Goal: Navigation & Orientation: Understand site structure

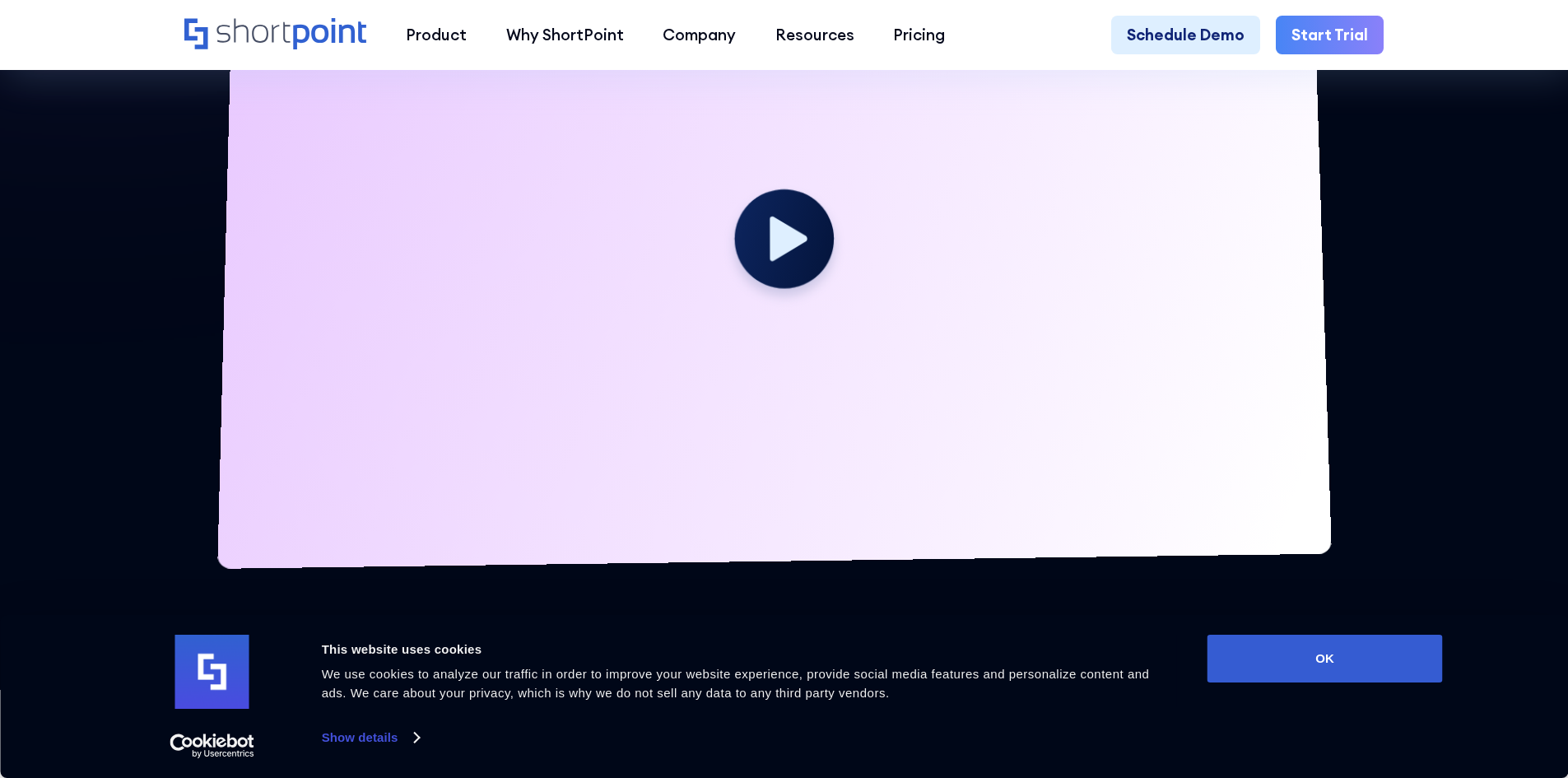
scroll to position [9853, 0]
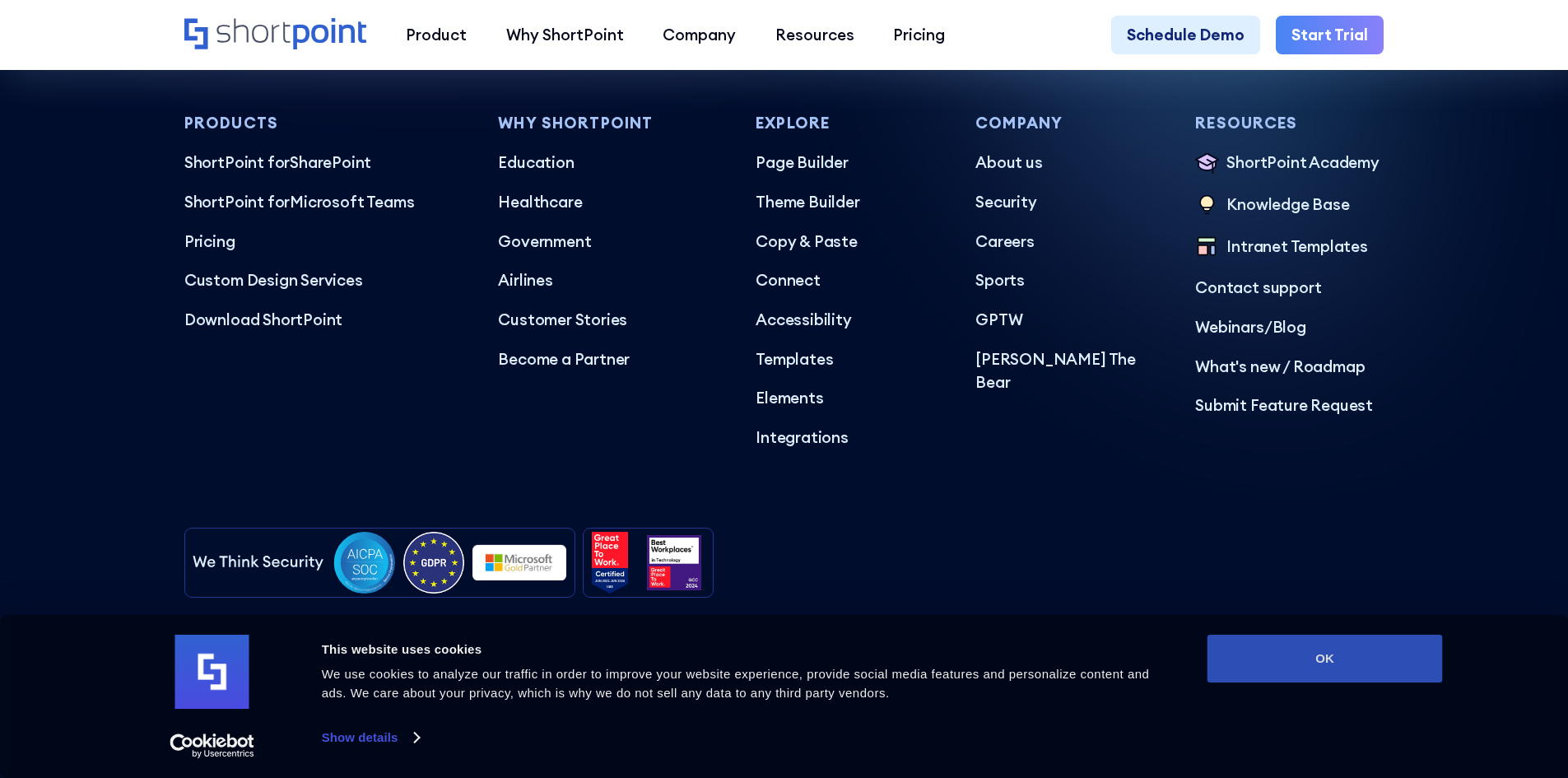
click at [1298, 658] on button "OK" at bounding box center [1325, 659] width 235 height 47
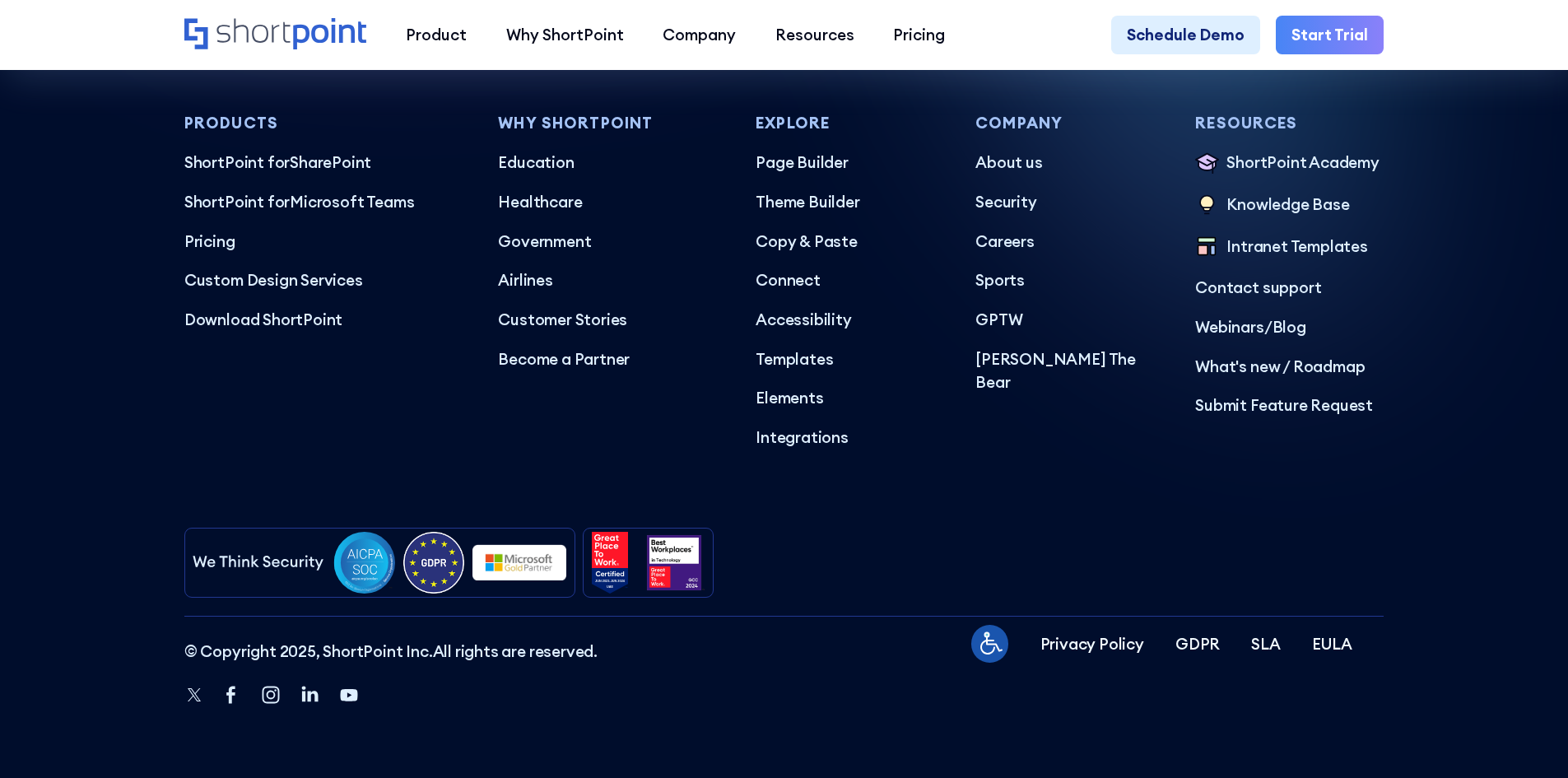
scroll to position [0, 0]
click at [339, 650] on span "© Copyright 2025, ShortPoint Inc." at bounding box center [308, 651] width 249 height 20
copy span "ShortPoint Inc"
drag, startPoint x: 339, startPoint y: 650, endPoint x: 406, endPoint y: 651, distance: 67.0
click at [406, 651] on span "© Copyright 2025, ShortPoint Inc." at bounding box center [308, 651] width 249 height 20
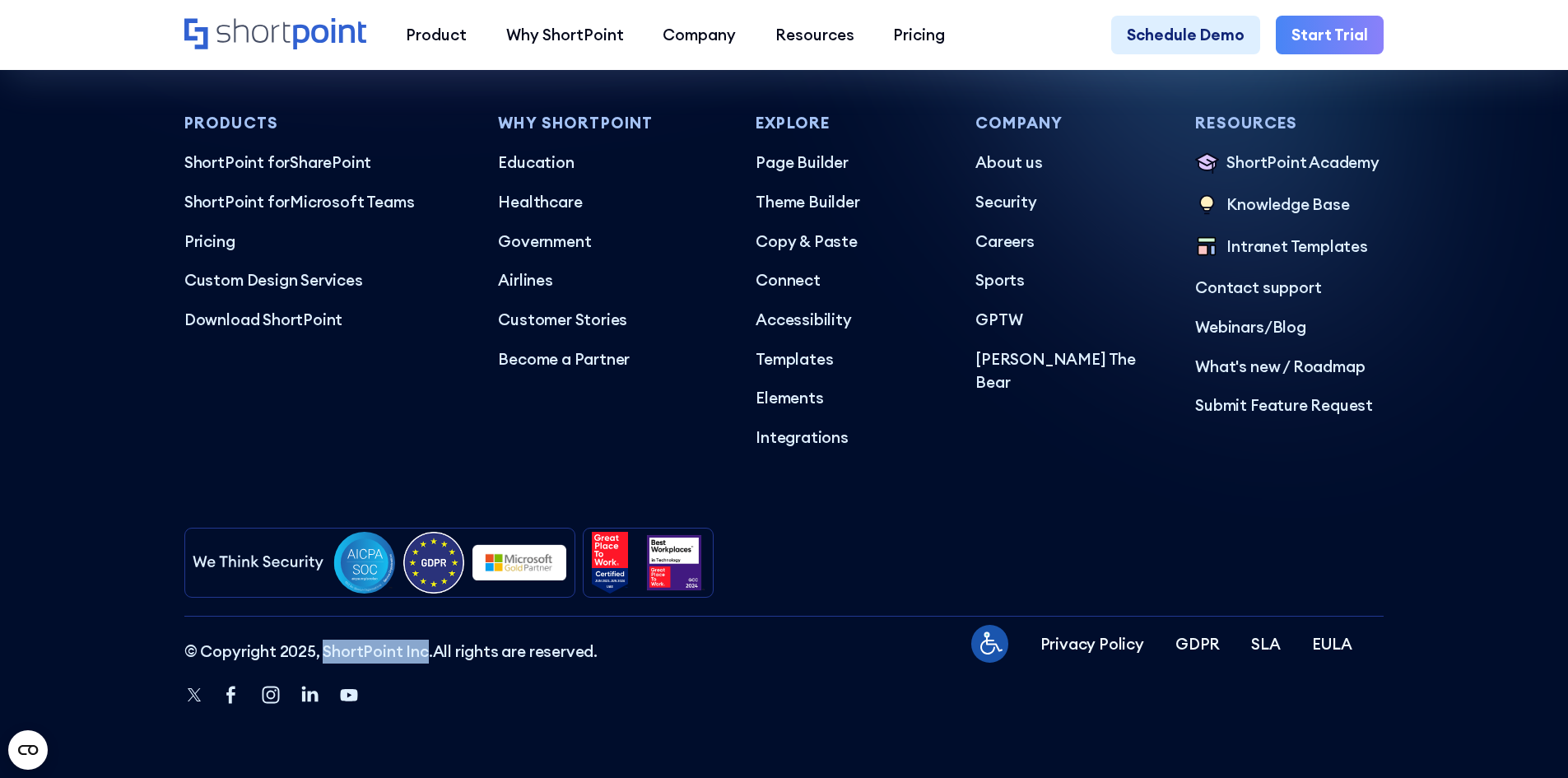
click at [394, 505] on div "+1 734-333-7181 Mon–Fri 8am–5pm ET Contact Sales Products ShortPoint for ShareP…" at bounding box center [783, 355] width 1199 height 707
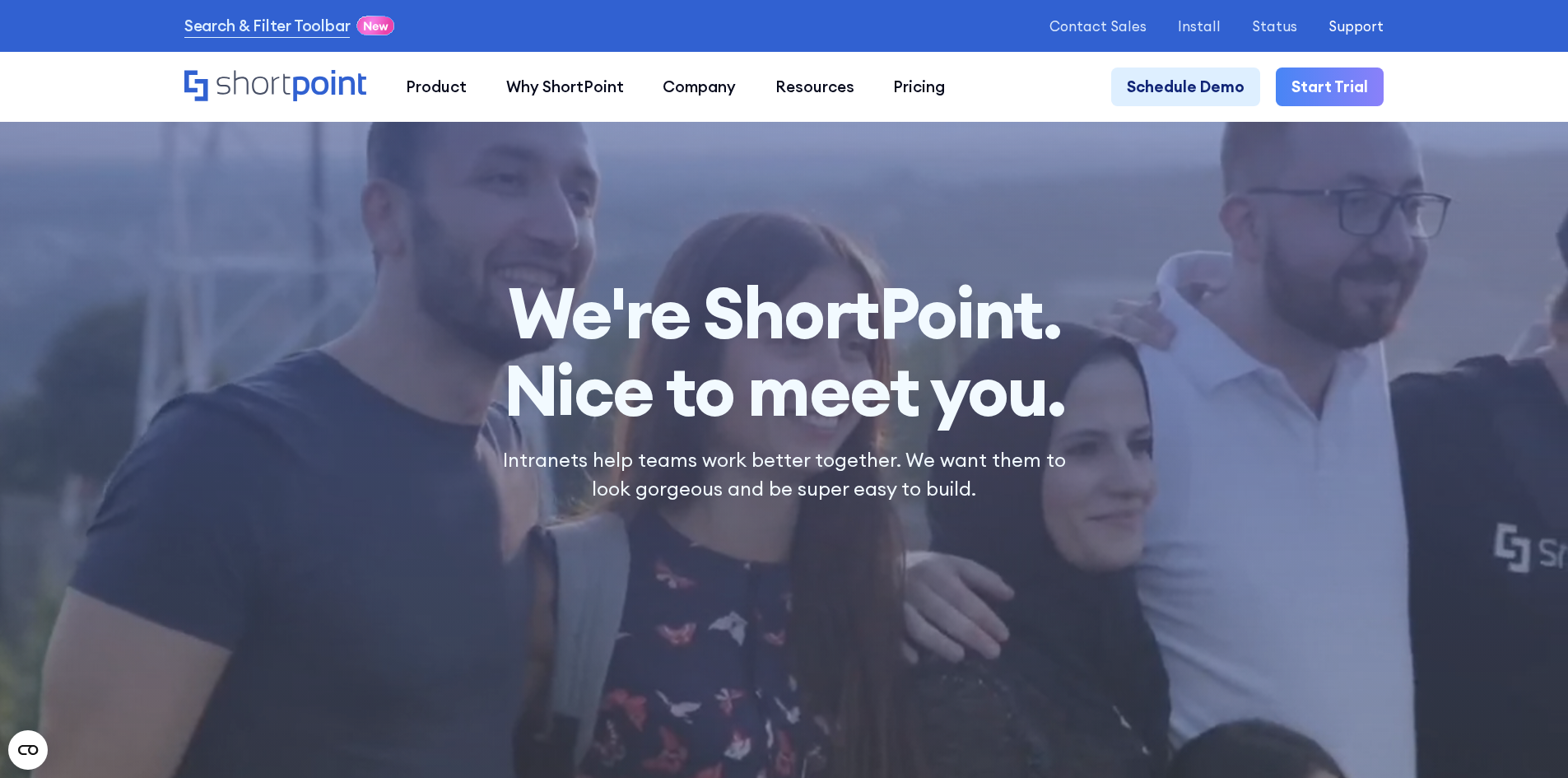
drag, startPoint x: 1361, startPoint y: 39, endPoint x: 1359, endPoint y: 25, distance: 14.1
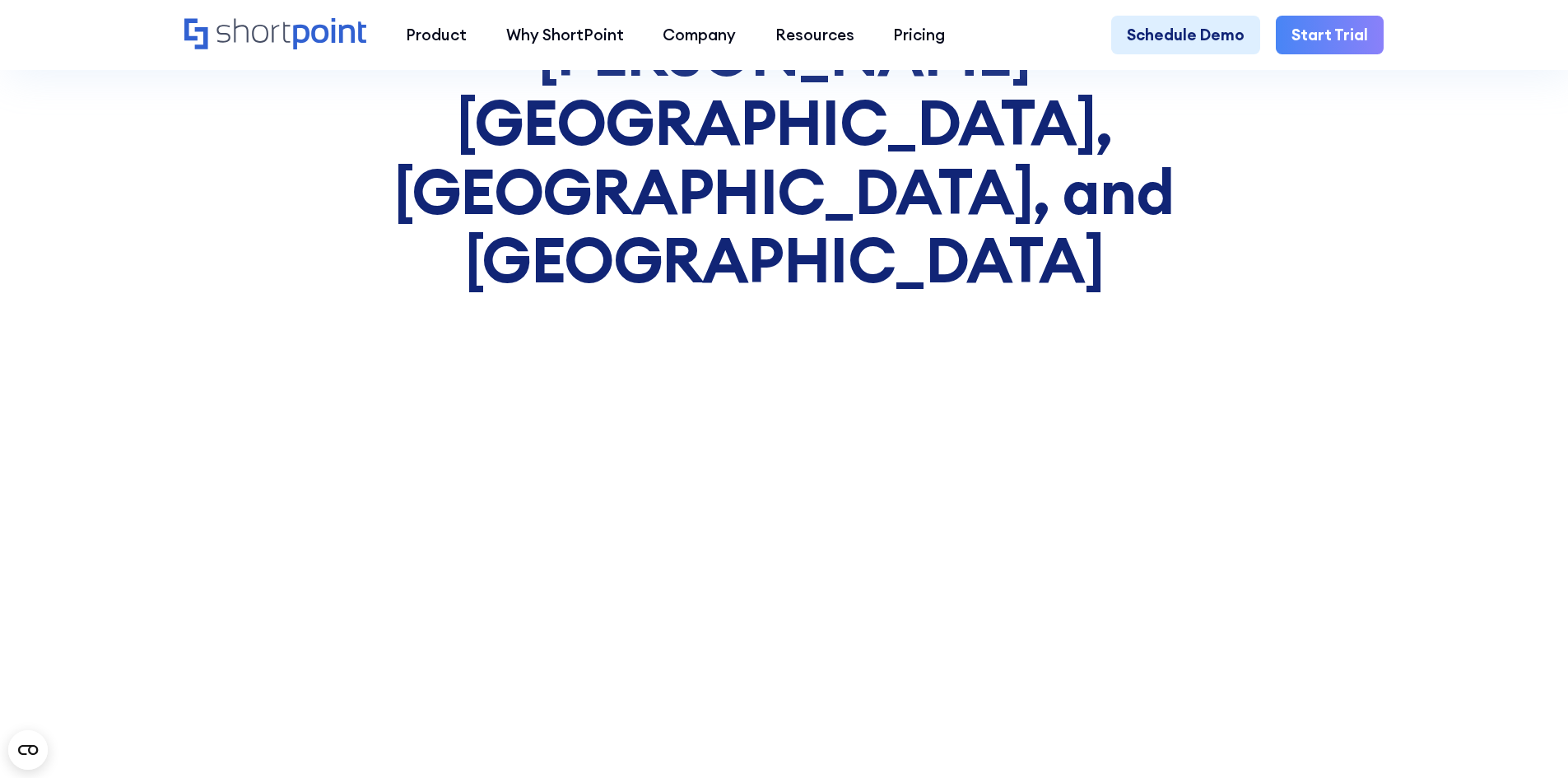
scroll to position [14331, 0]
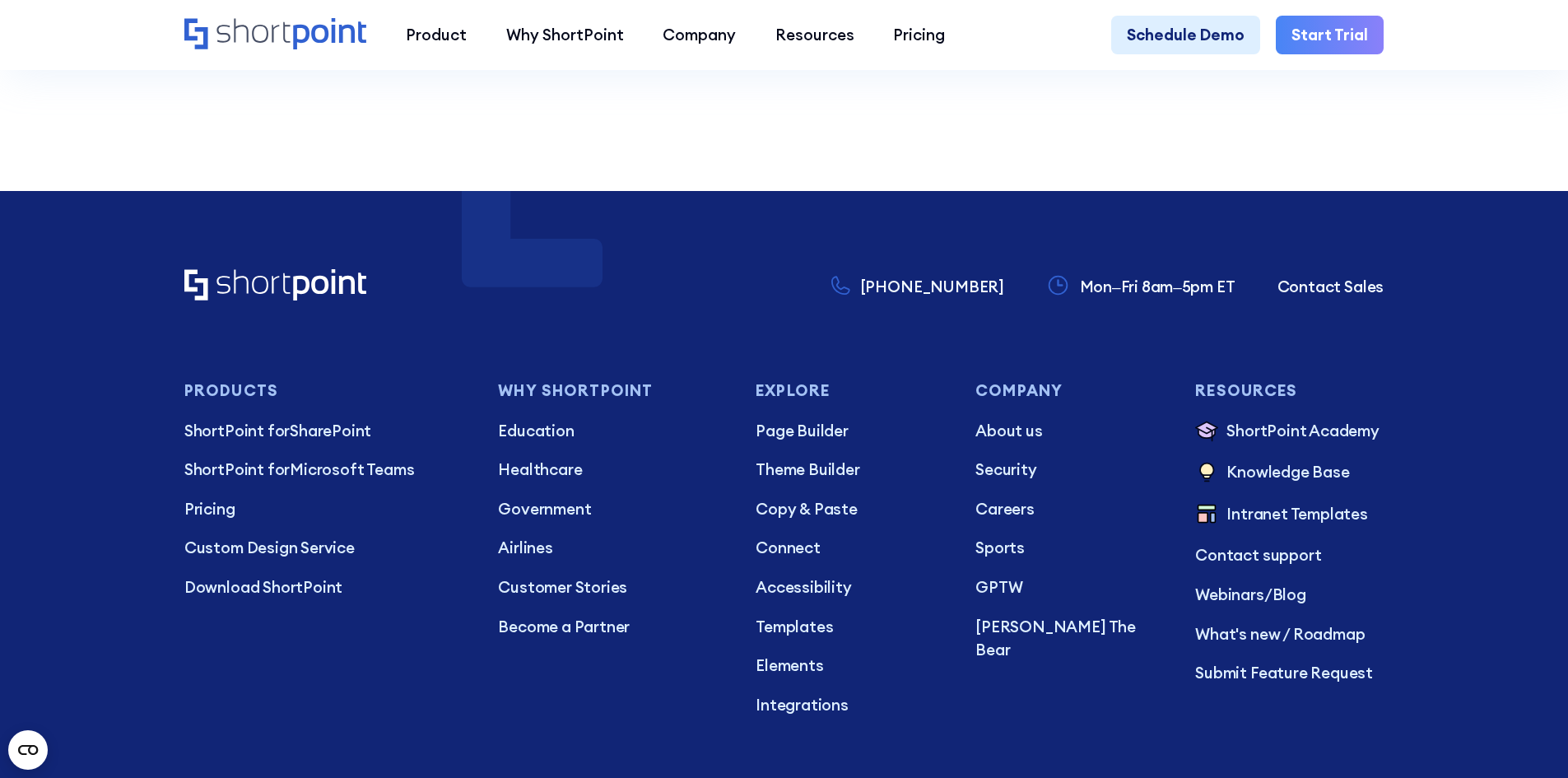
scroll to position [1386, 0]
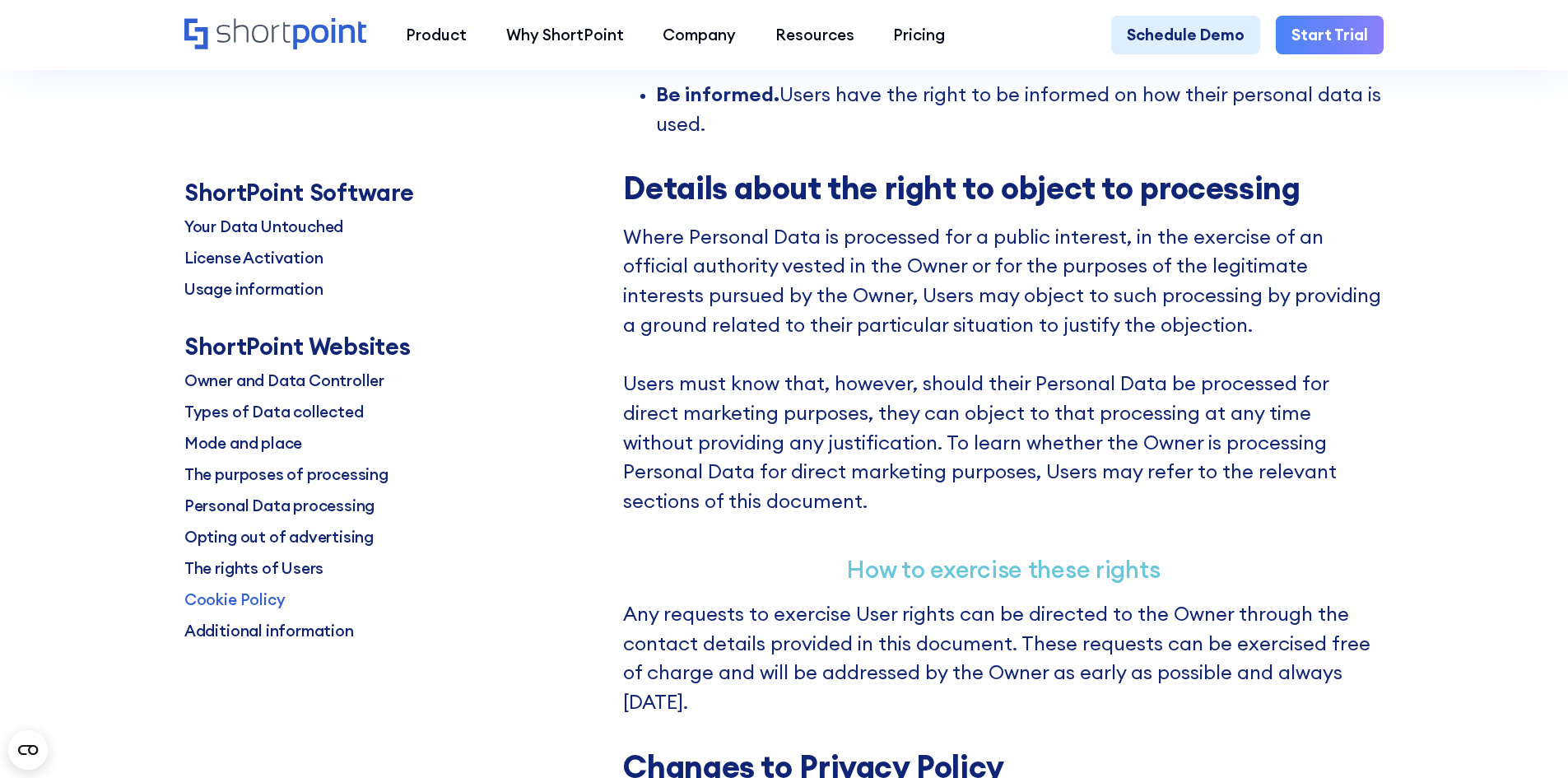
scroll to position [14381, 0]
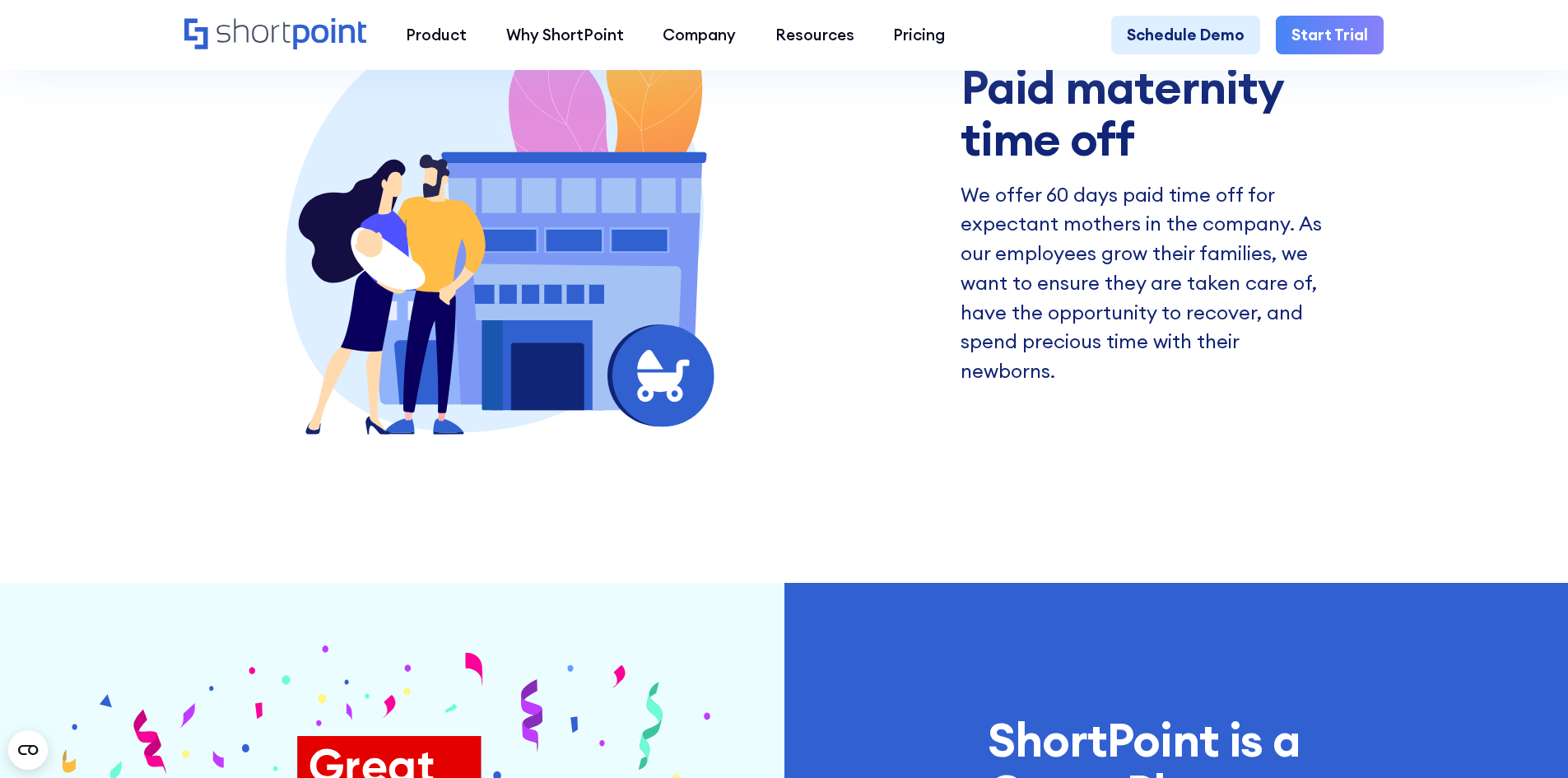
scroll to position [3725, 0]
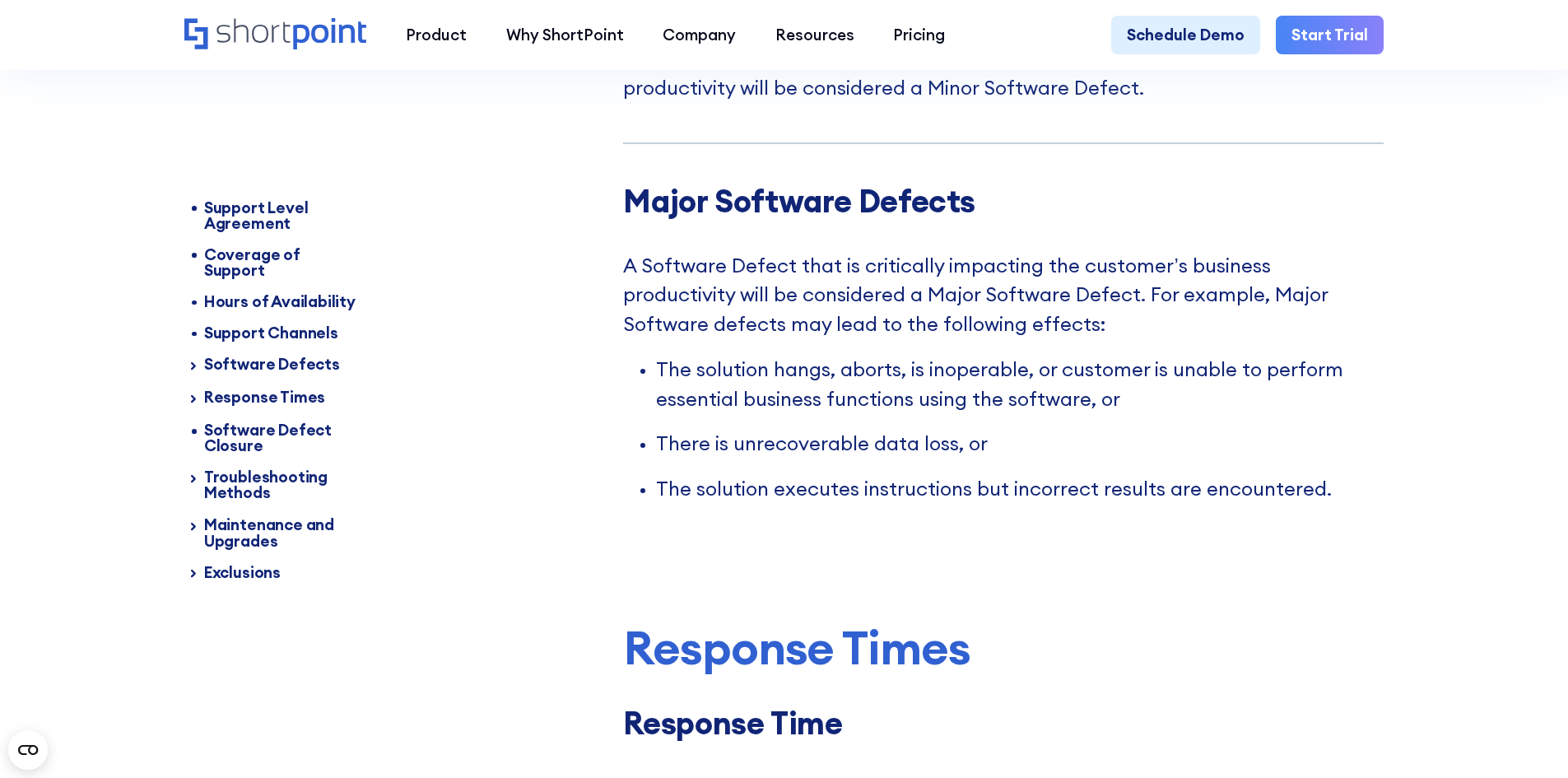
scroll to position [3293, 0]
